Goal: Task Accomplishment & Management: Manage account settings

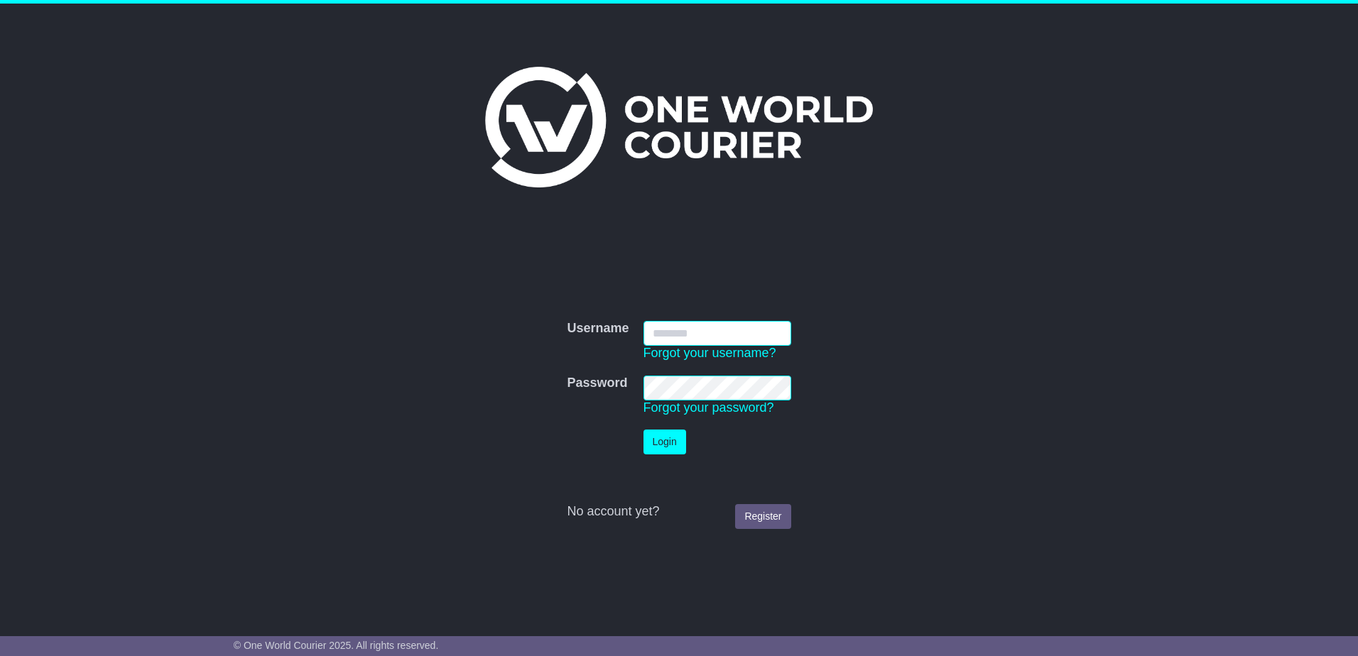
click at [702, 335] on input "Username" at bounding box center [718, 333] width 148 height 25
type input "**********"
click at [644, 430] on button "Login" at bounding box center [665, 442] width 43 height 25
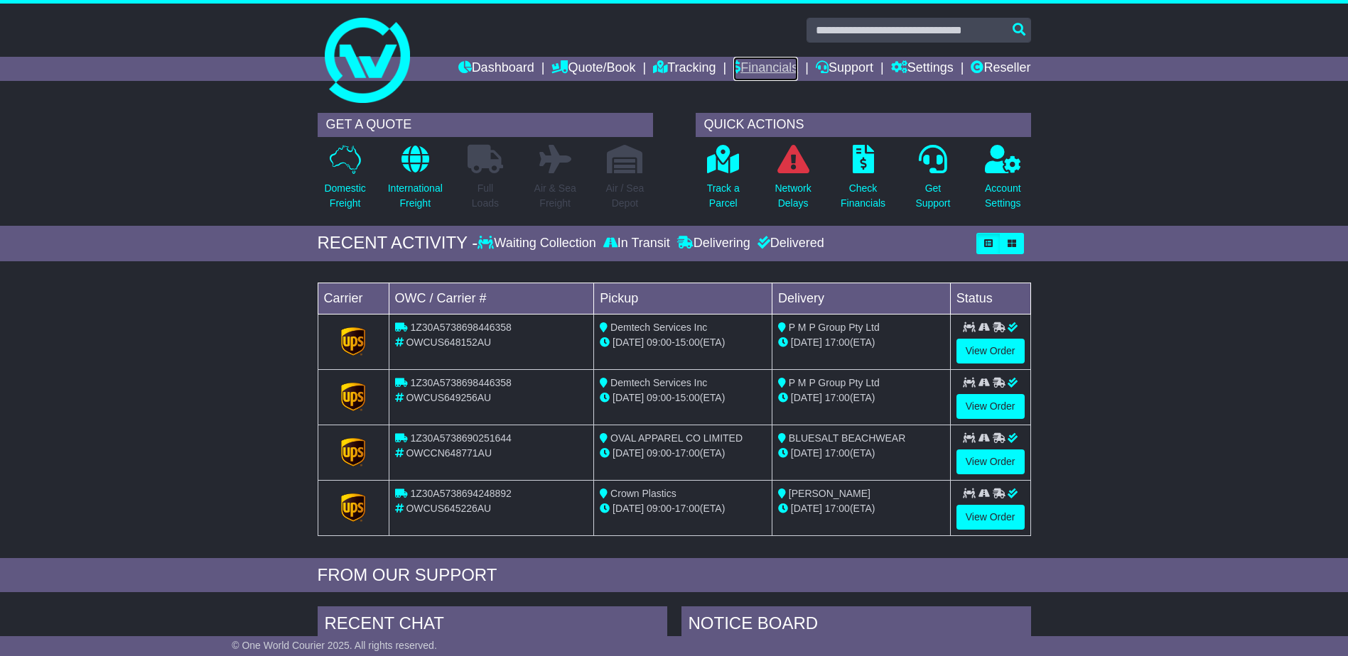
click at [756, 65] on link "Financials" at bounding box center [765, 69] width 65 height 24
